Goal: Communication & Community: Share content

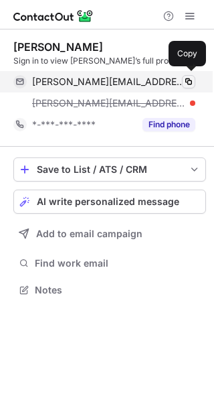
scroll to position [281, 214]
click at [190, 81] on span at bounding box center [188, 81] width 11 height 11
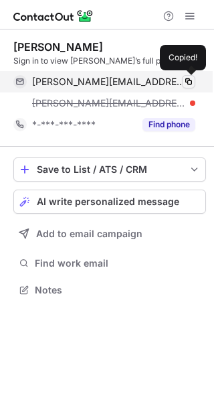
click at [190, 81] on span at bounding box center [188, 81] width 11 height 11
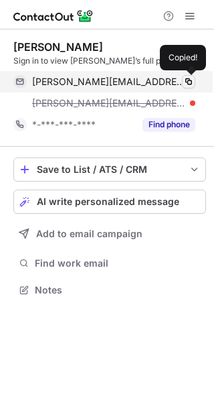
click at [190, 81] on span at bounding box center [188, 81] width 11 height 11
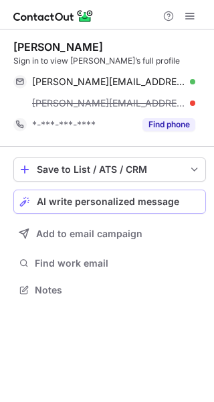
click at [137, 197] on span "AI write personalized message" at bounding box center [108, 201] width 143 height 11
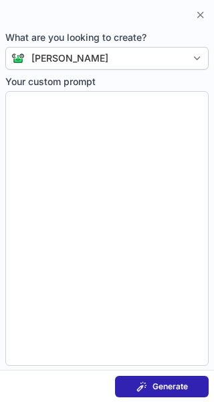
type textarea "**********"
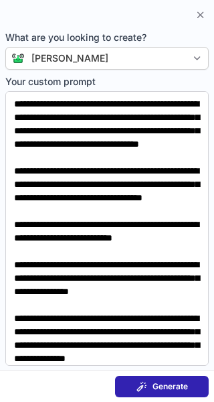
click at [150, 394] on button "Generate" at bounding box center [162, 386] width 94 height 21
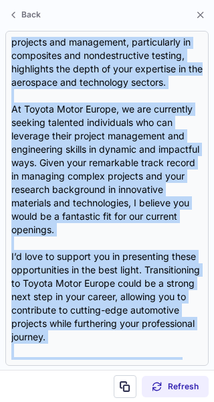
scroll to position [360, 0]
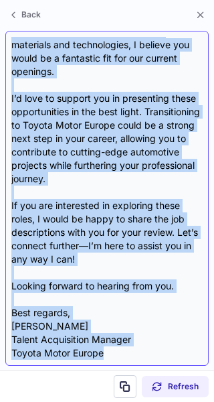
drag, startPoint x: 15, startPoint y: 107, endPoint x: 108, endPoint y: 287, distance: 202.2
click at [117, 323] on div "Subject: Exciting Opportunity at Toyota Motor Europe Body: Hi [PERSON_NAME], I …" at bounding box center [107, 198] width 192 height 323
copy div "Lo Ipsumdo, S amet cons adipisc elits doe temp! I utla etdolo magn aliquae adm …"
